Goal: Task Accomplishment & Management: Manage account settings

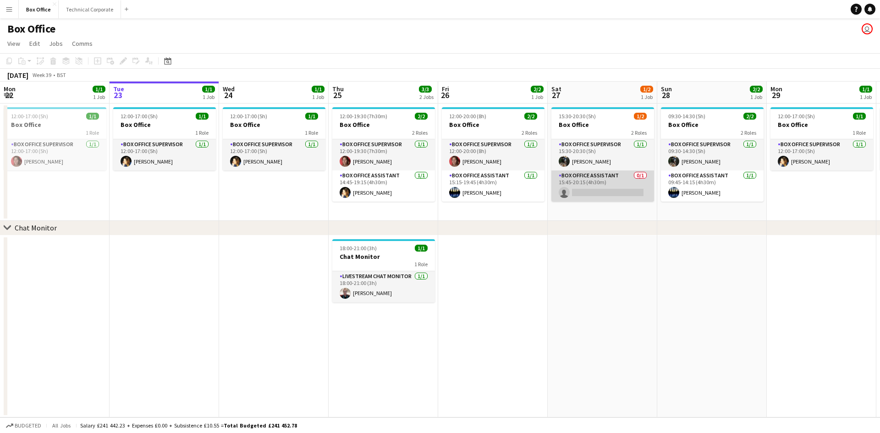
click at [575, 176] on app-card-role "Box Office Assistant 0/1 15:45-20:15 (4h30m) single-neutral-actions" at bounding box center [602, 185] width 103 height 31
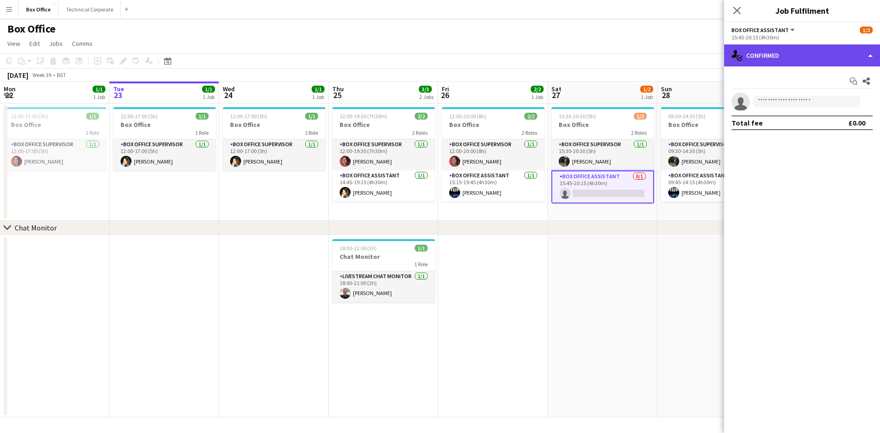
click at [804, 49] on div "single-neutral-actions-check-2 Confirmed" at bounding box center [802, 55] width 156 height 22
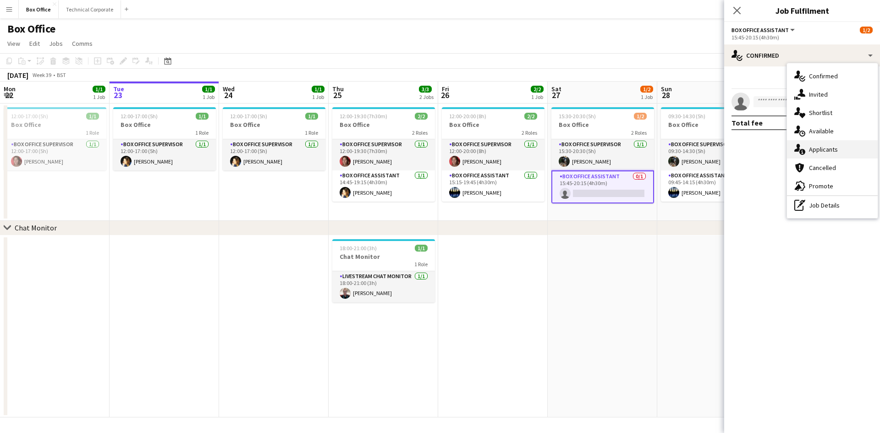
click at [824, 140] on div "single-neutral-actions-information Applicants" at bounding box center [832, 149] width 91 height 18
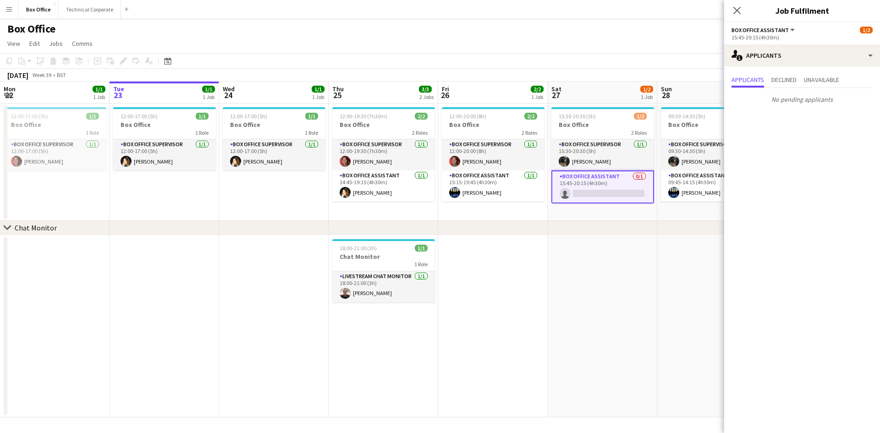
click at [507, 293] on app-date-cell at bounding box center [492, 326] width 109 height 182
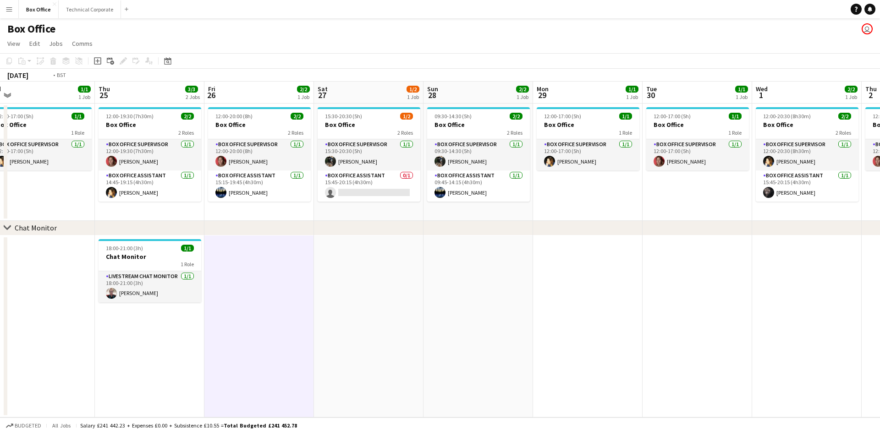
scroll to position [0, 200]
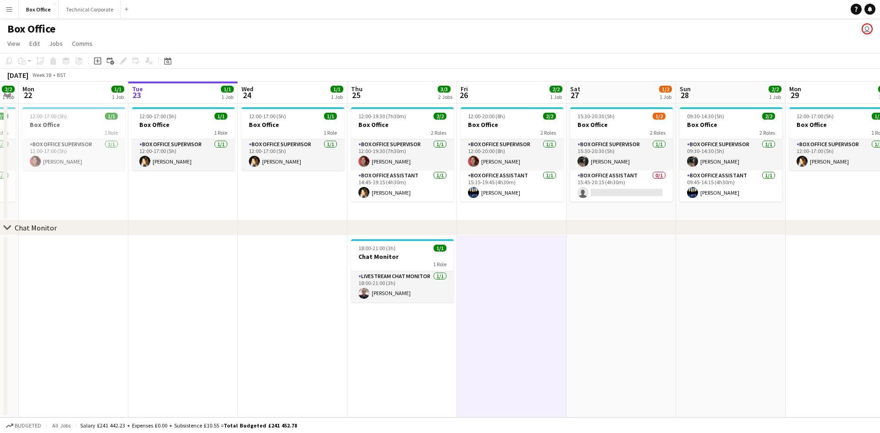
drag, startPoint x: 516, startPoint y: 277, endPoint x: 535, endPoint y: 256, distance: 27.9
click at [535, 256] on app-calendar-viewport "Sat 20 2/2 1 Job Sun 21 2/2 1 Job Mon 22 1/1 1 Job Tue 23 1/1 1 Job Wed 24 1/1 …" at bounding box center [440, 250] width 880 height 336
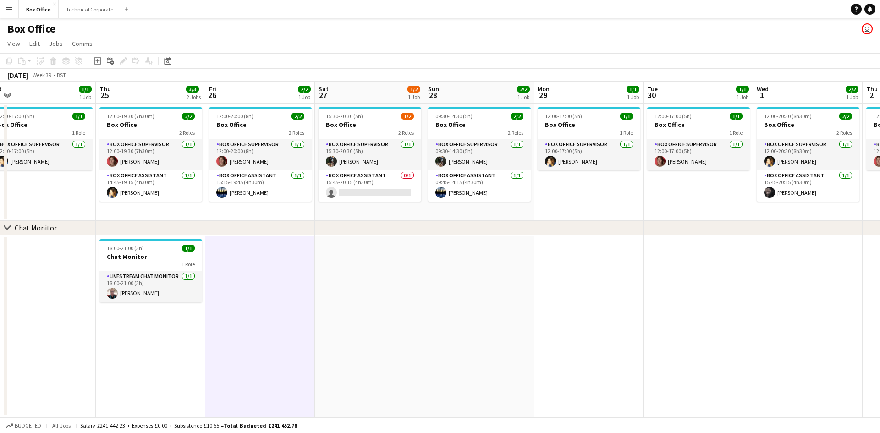
scroll to position [0, 266]
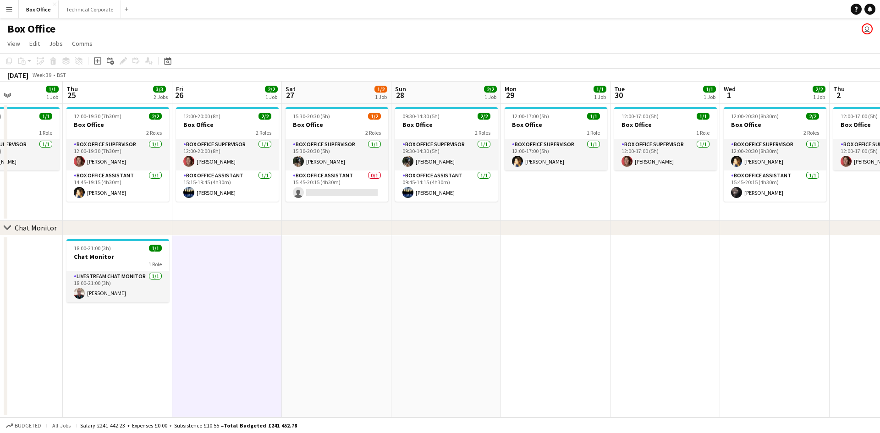
drag, startPoint x: 776, startPoint y: 290, endPoint x: 492, endPoint y: 291, distance: 284.5
click at [492, 291] on app-calendar-viewport "Mon 22 1/1 1 Job Tue 23 1/1 1 Job Wed 24 1/1 1 Job Thu 25 3/3 2 Jobs Fri 26 2/2…" at bounding box center [440, 250] width 880 height 336
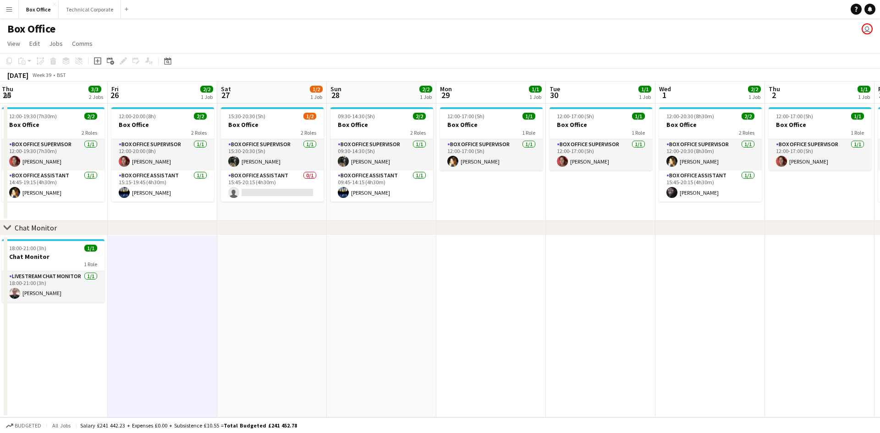
drag, startPoint x: 588, startPoint y: 262, endPoint x: 515, endPoint y: 262, distance: 73.3
click at [515, 262] on app-calendar-viewport "Mon 22 1/1 1 Job Tue 23 1/1 1 Job Wed 24 1/1 1 Job Thu 25 3/3 2 Jobs Fri 26 2/2…" at bounding box center [440, 250] width 880 height 336
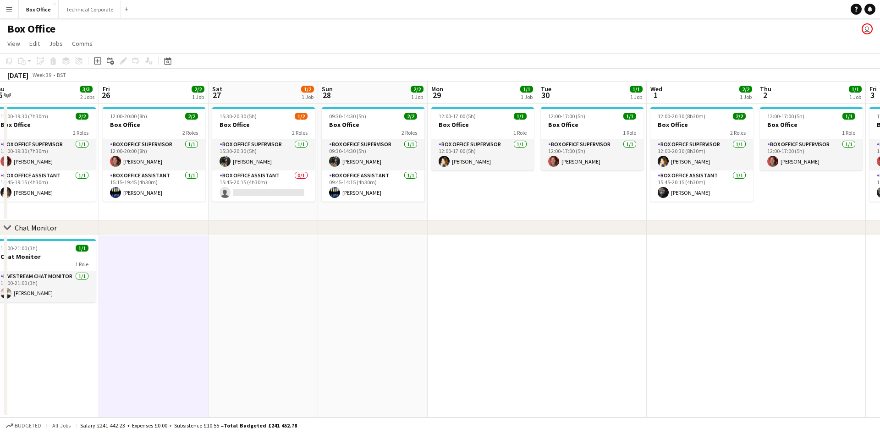
drag, startPoint x: 210, startPoint y: 277, endPoint x: 403, endPoint y: 4, distance: 334.9
click at [210, 277] on app-date-cell at bounding box center [262, 326] width 109 height 182
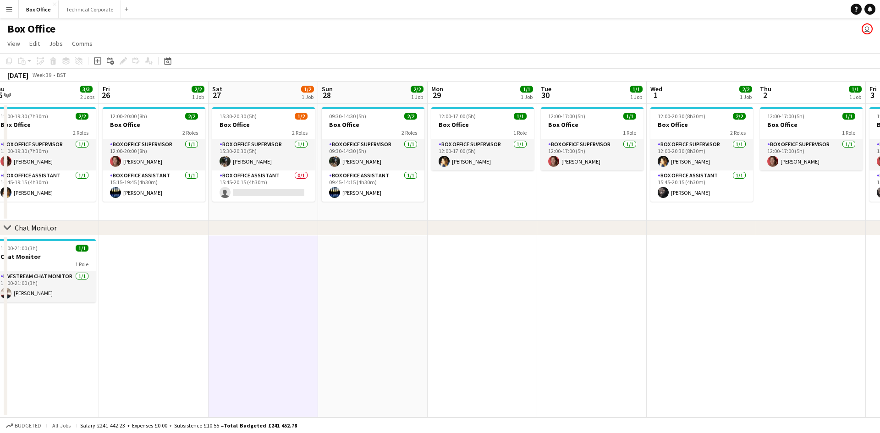
drag, startPoint x: 183, startPoint y: 31, endPoint x: 789, endPoint y: 24, distance: 606.6
click at [184, 31] on div "Box Office user" at bounding box center [440, 26] width 880 height 17
